Goal: Check status: Check status

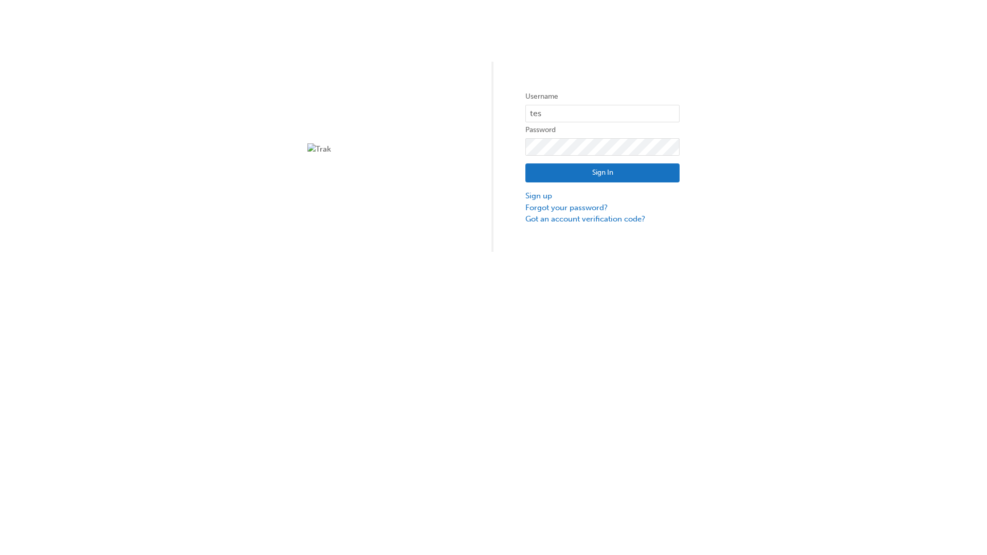
type input "test.e2e.user31"
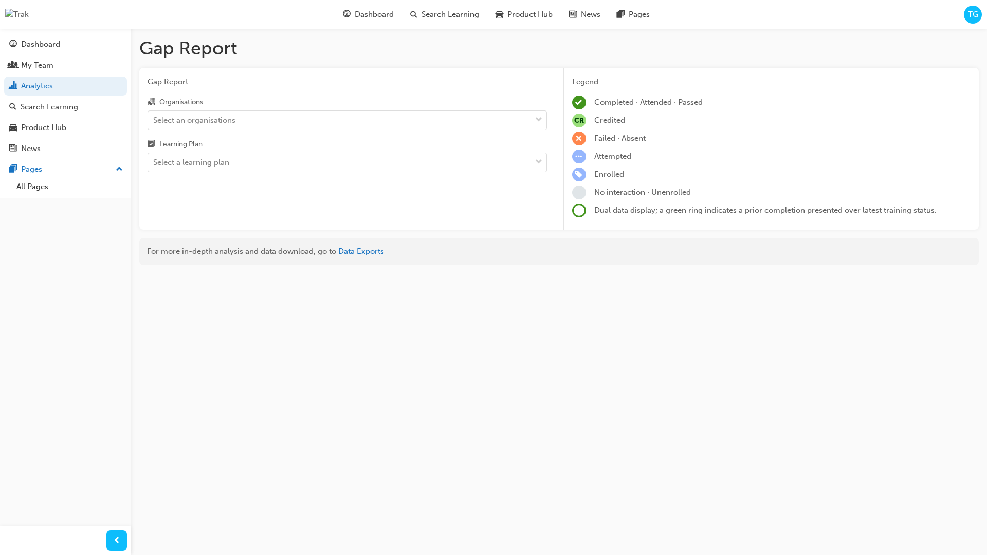
click at [154, 120] on input "Organisations Select an organisations" at bounding box center [153, 119] width 1 height 9
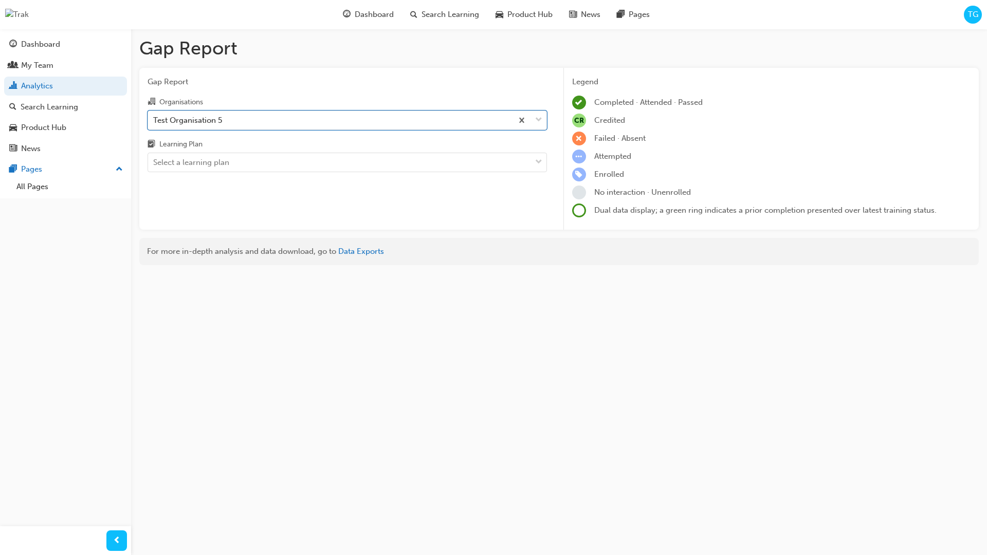
click at [154, 162] on input "Learning Plan Select a learning plan" at bounding box center [153, 162] width 1 height 9
